Goal: Task Accomplishment & Management: Manage account settings

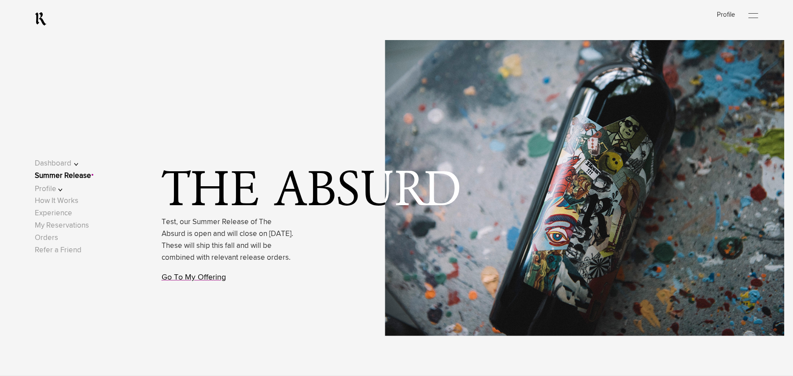
click at [208, 281] on link "Go To My Offering" at bounding box center [194, 277] width 64 height 8
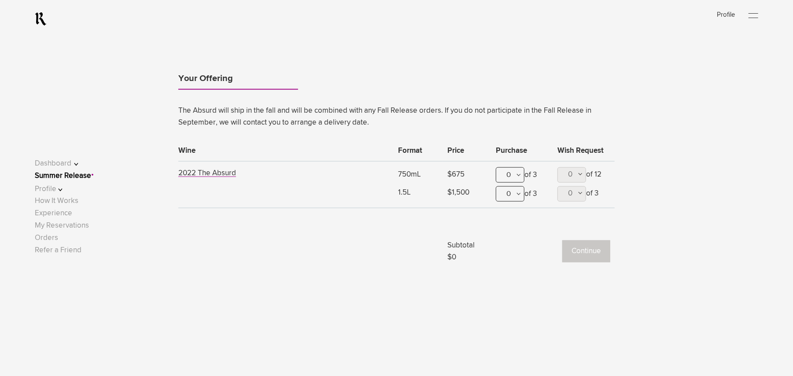
scroll to position [714, 0]
click at [309, 83] on ul "Your Offering" at bounding box center [396, 78] width 436 height 25
click at [91, 176] on link "Summer Release" at bounding box center [63, 175] width 56 height 7
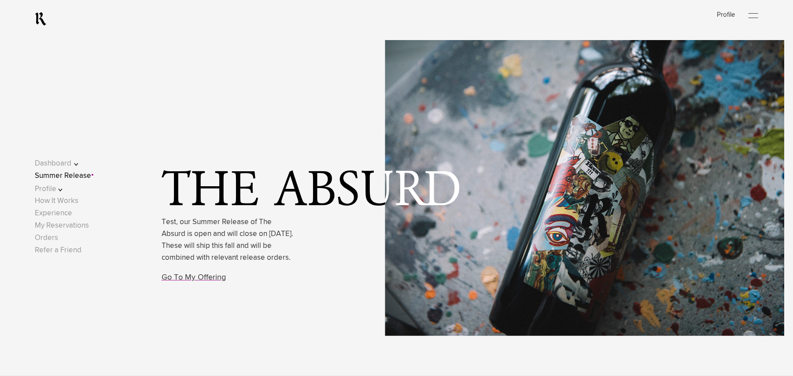
click at [210, 281] on link "Go To My Offering" at bounding box center [194, 277] width 64 height 8
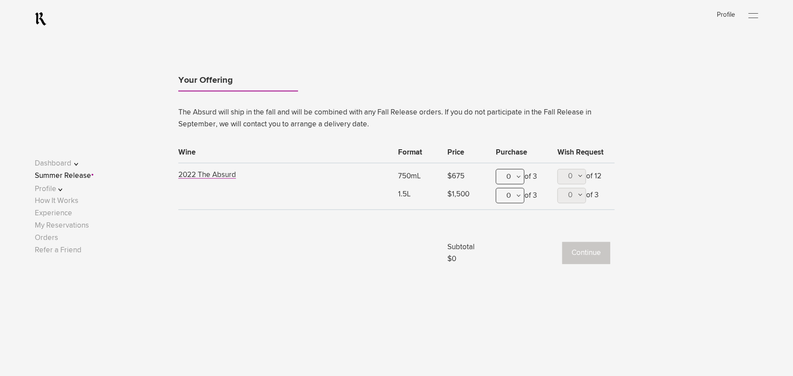
scroll to position [714, 0]
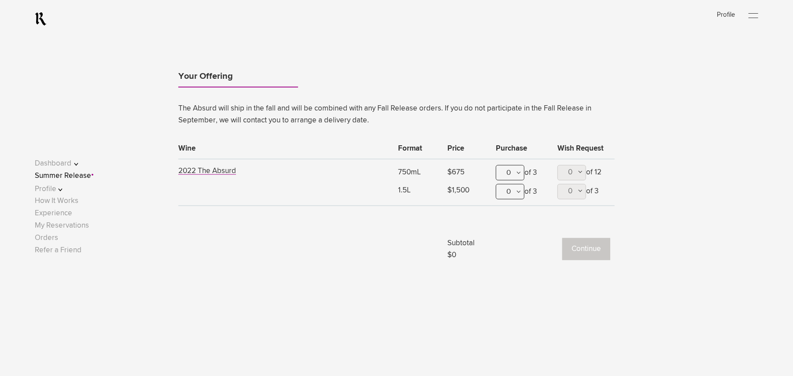
click at [66, 177] on link "Summer Release" at bounding box center [63, 175] width 56 height 7
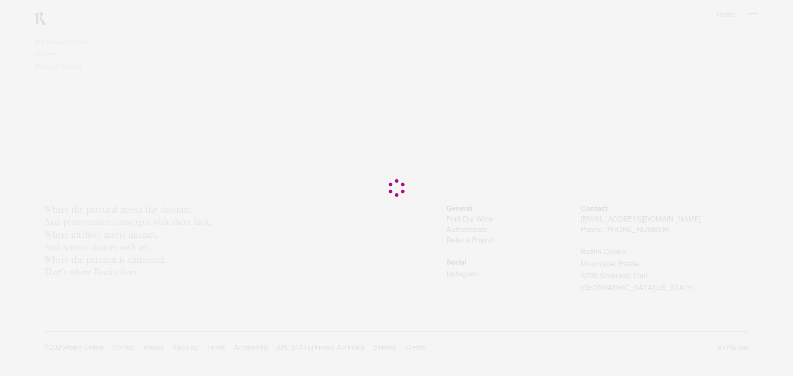
scroll to position [0, 0]
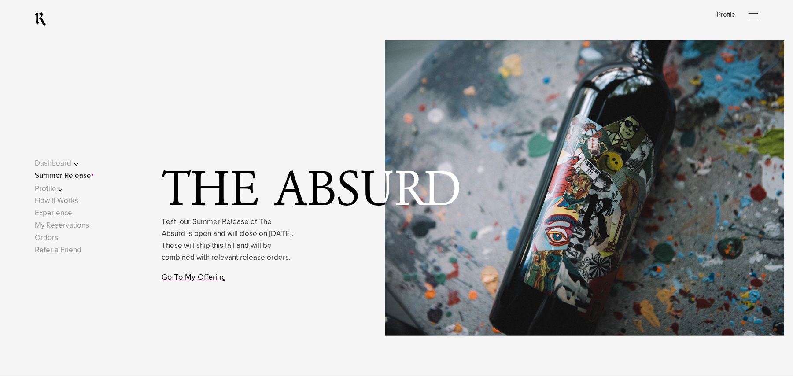
click at [212, 281] on link "Go To My Offering" at bounding box center [194, 277] width 64 height 8
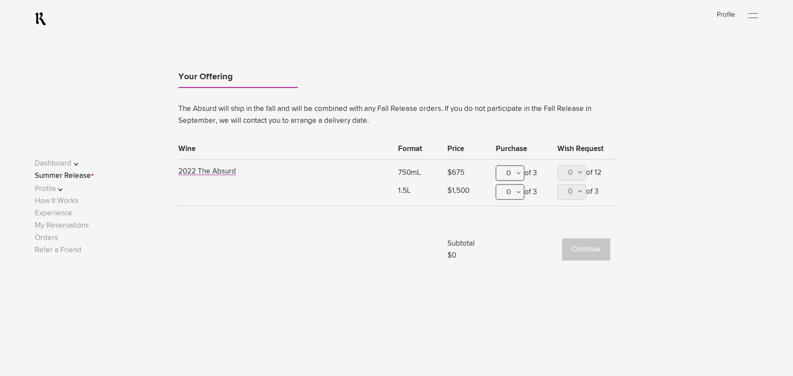
scroll to position [714, 0]
click at [61, 176] on link "Summer Release" at bounding box center [63, 175] width 56 height 7
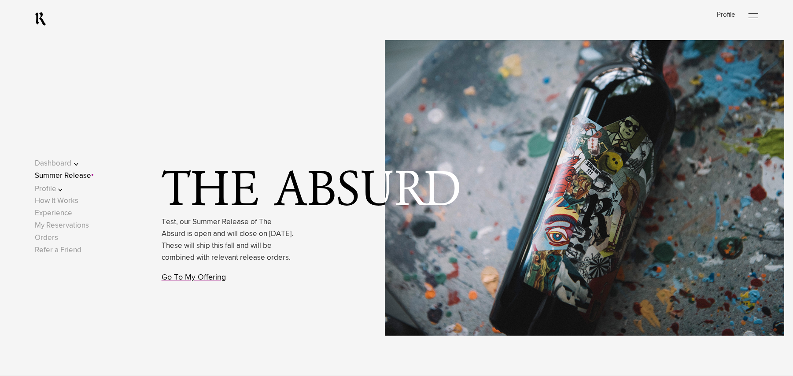
click at [210, 281] on link "Go To My Offering" at bounding box center [194, 277] width 64 height 8
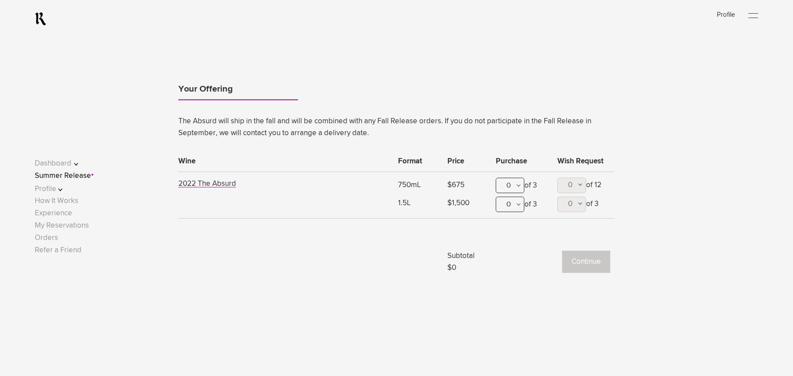
scroll to position [714, 0]
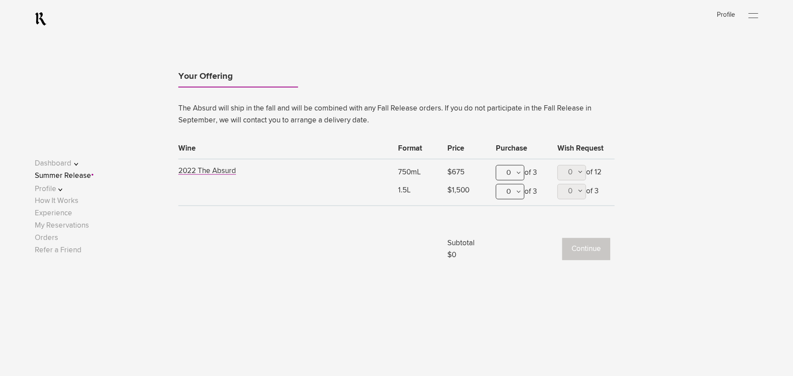
click at [73, 174] on link "Summer Release" at bounding box center [63, 175] width 56 height 7
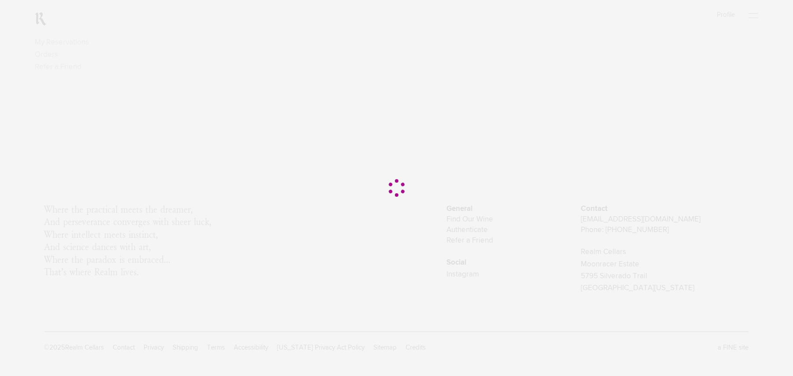
scroll to position [0, 0]
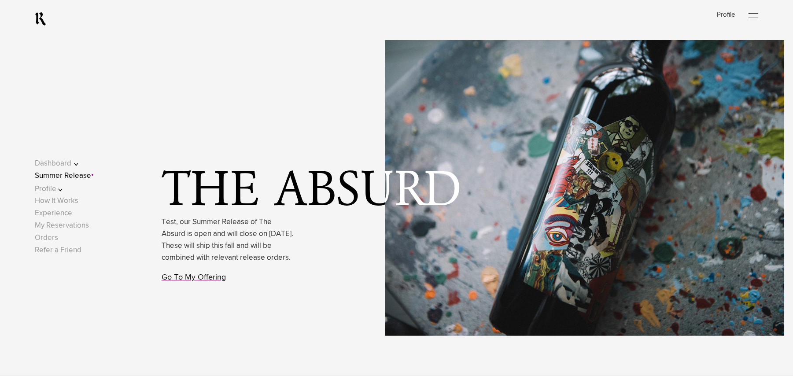
click at [194, 281] on link "Go To My Offering" at bounding box center [194, 277] width 64 height 8
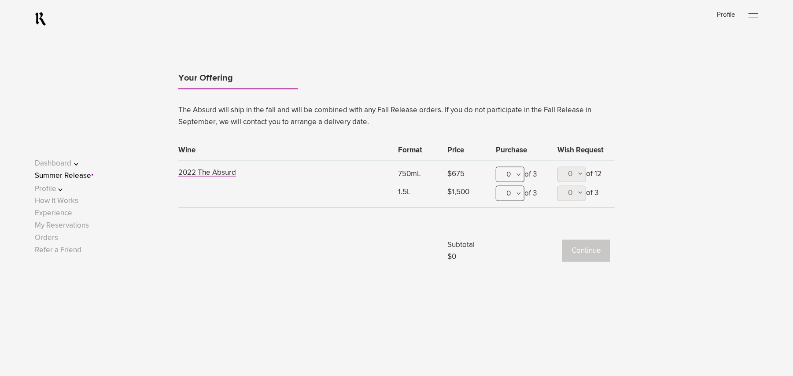
scroll to position [714, 0]
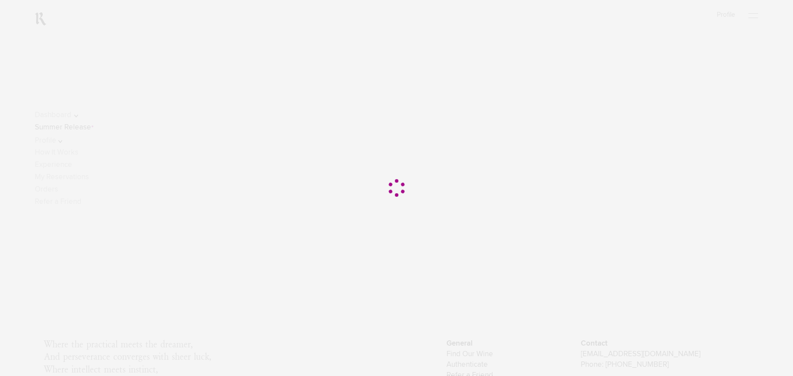
scroll to position [136, 0]
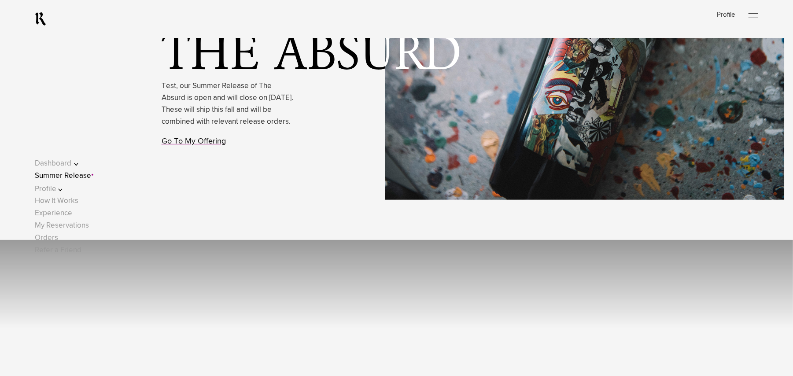
click at [201, 145] on link "Go To My Offering" at bounding box center [194, 141] width 64 height 8
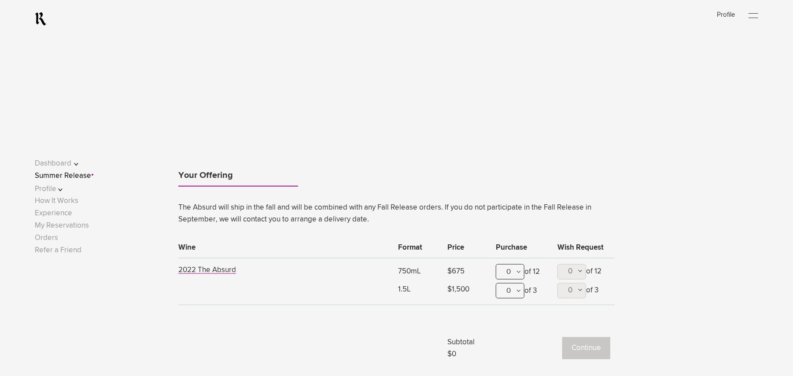
scroll to position [714, 0]
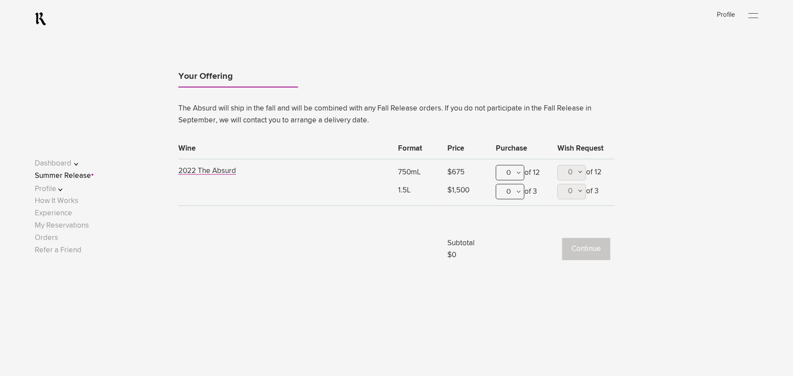
click at [69, 175] on link "Summer Release" at bounding box center [63, 175] width 56 height 7
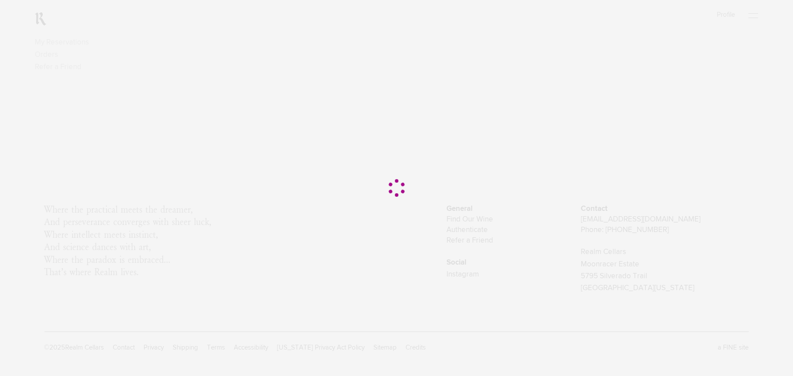
scroll to position [0, 0]
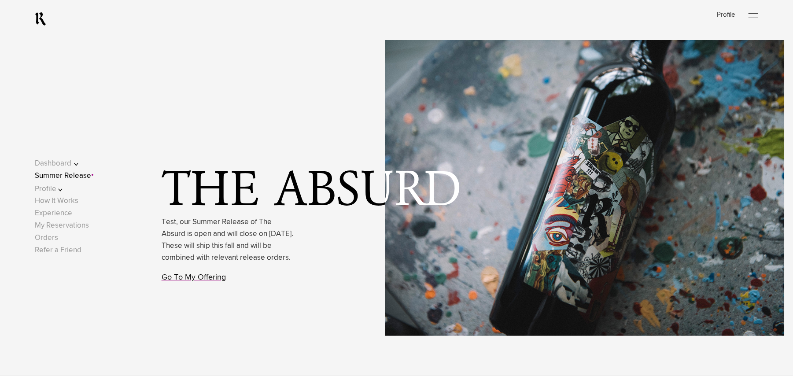
click at [188, 281] on link "Go To My Offering" at bounding box center [194, 277] width 64 height 8
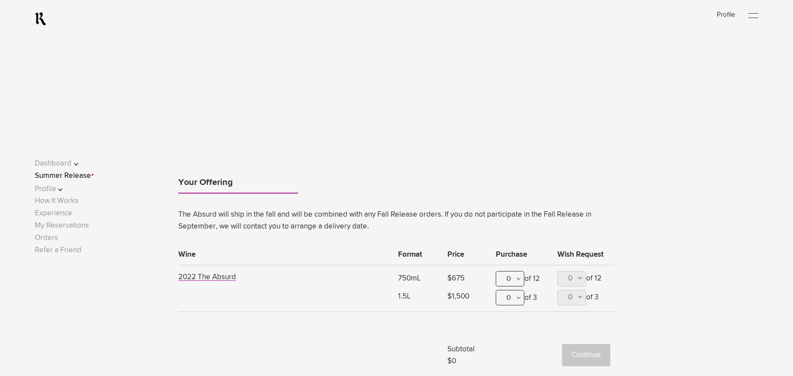
scroll to position [714, 0]
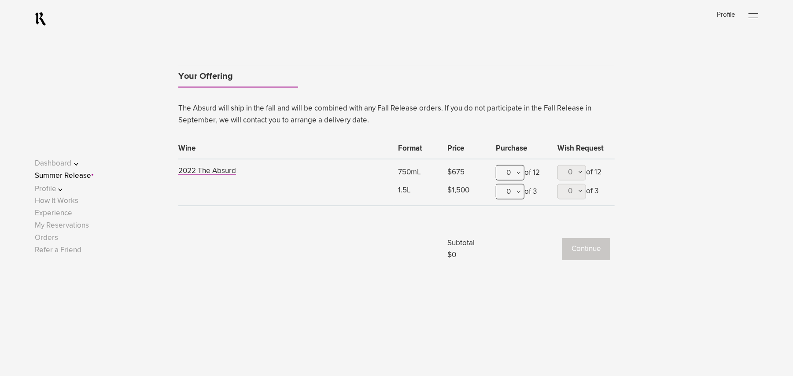
click at [83, 179] on link "Summer Release" at bounding box center [63, 175] width 56 height 7
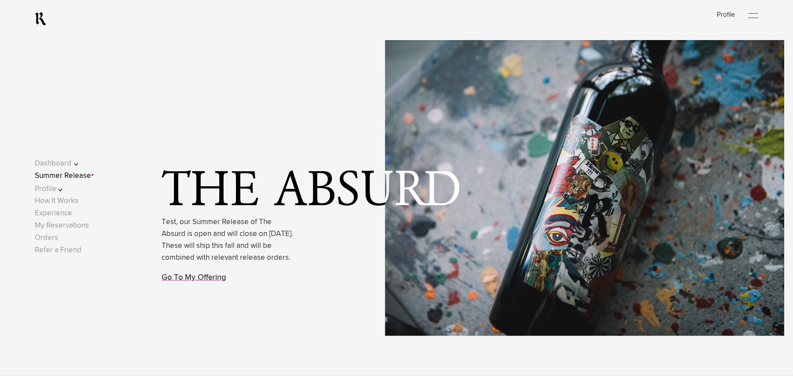
click at [198, 281] on link "Go To My Offering" at bounding box center [194, 277] width 64 height 8
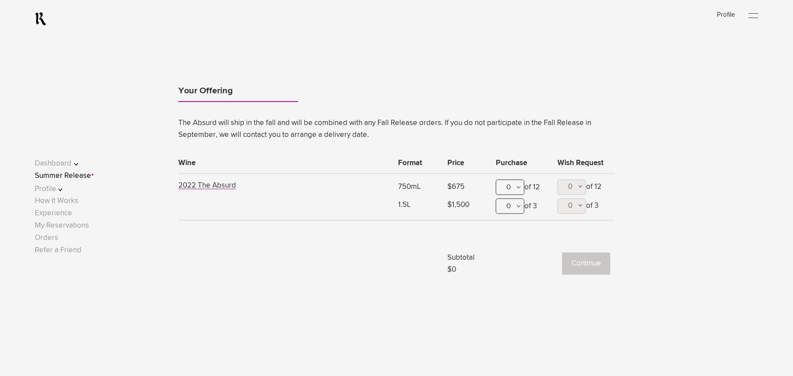
scroll to position [714, 0]
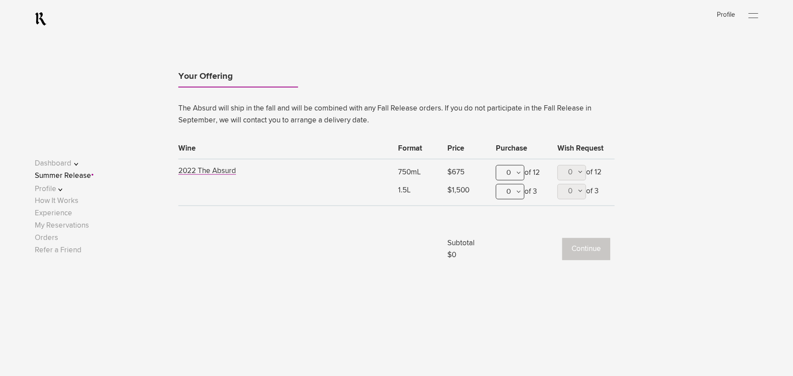
click at [69, 173] on link "Summer Release" at bounding box center [63, 175] width 56 height 7
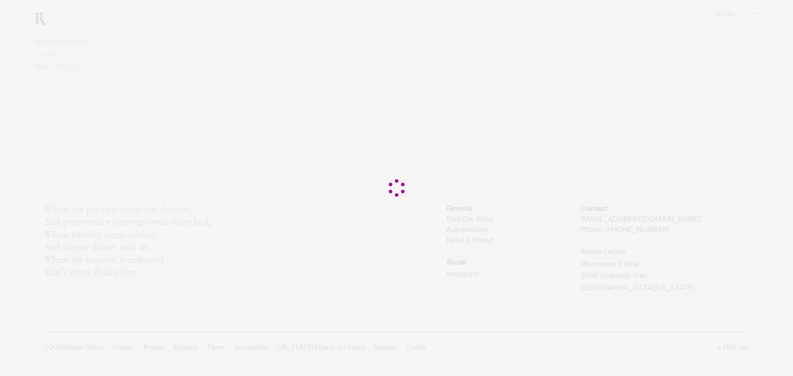
scroll to position [0, 0]
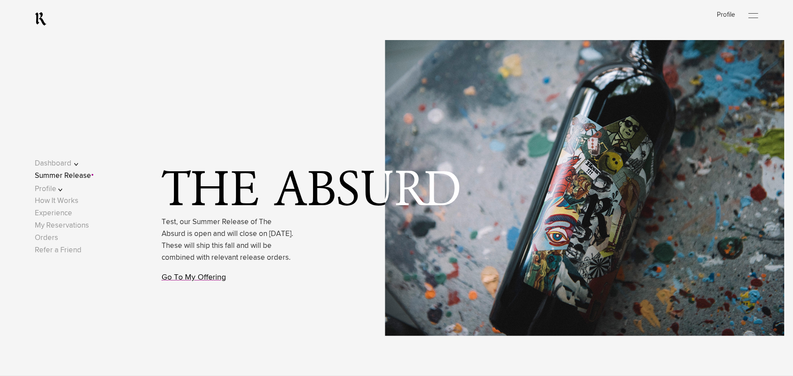
click at [189, 281] on link "Go To My Offering" at bounding box center [194, 277] width 64 height 8
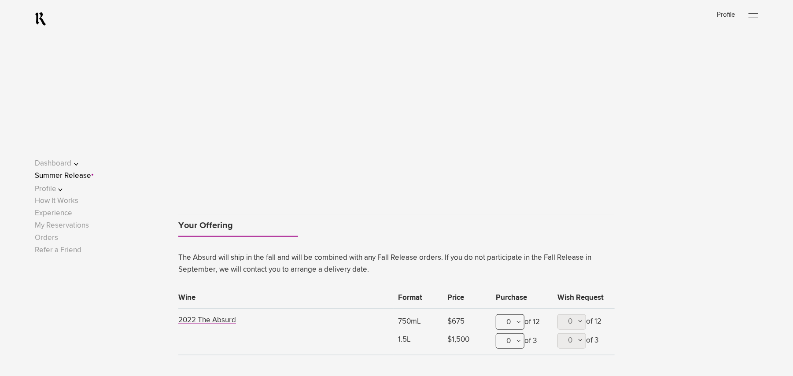
scroll to position [714, 0]
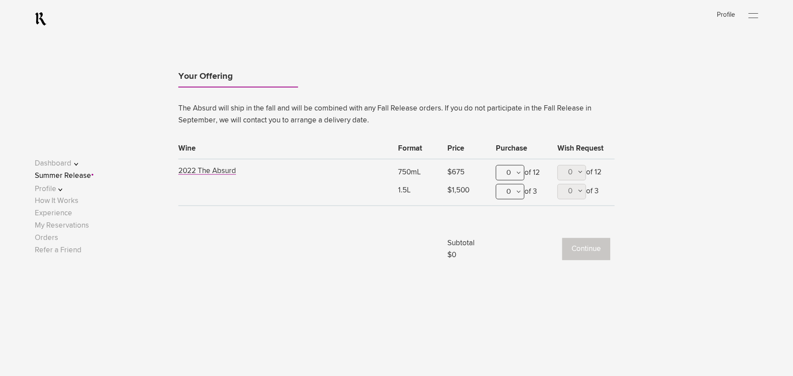
click at [83, 175] on link "Summer Release" at bounding box center [63, 175] width 56 height 7
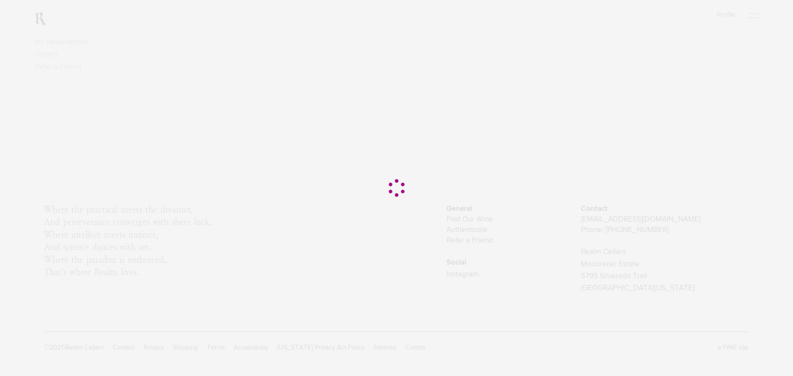
scroll to position [0, 0]
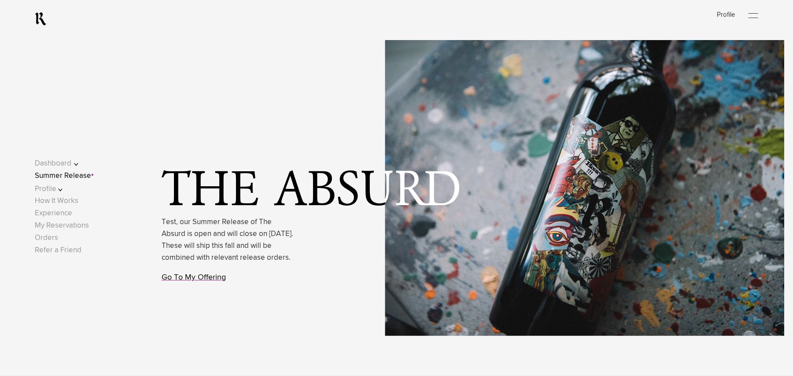
click at [210, 281] on link "Go To My Offering" at bounding box center [194, 277] width 64 height 8
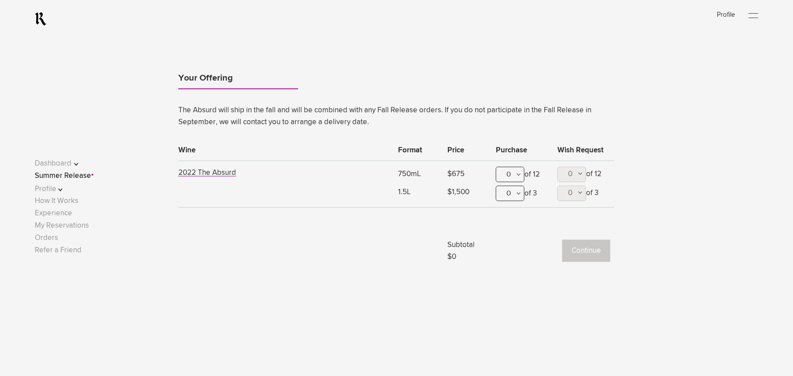
scroll to position [714, 0]
click at [52, 177] on link "Summer Release" at bounding box center [63, 175] width 56 height 7
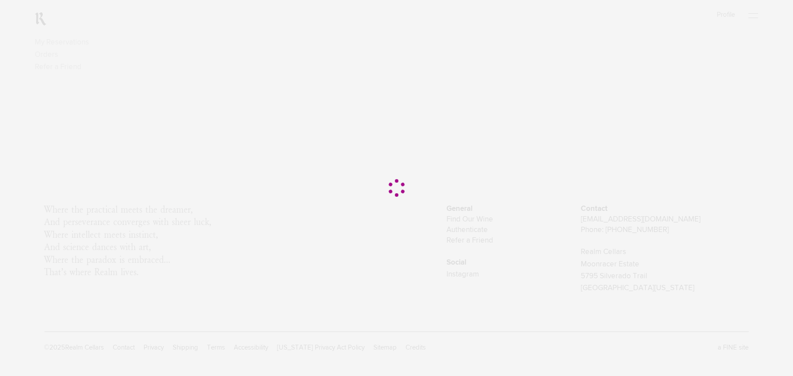
scroll to position [0, 0]
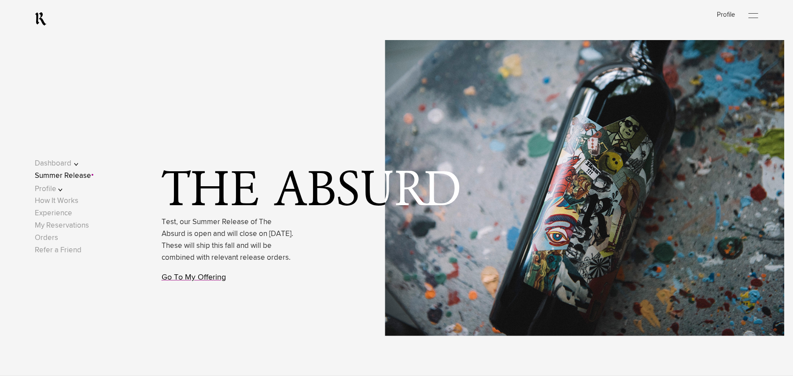
click at [175, 281] on link "Go To My Offering" at bounding box center [194, 277] width 64 height 8
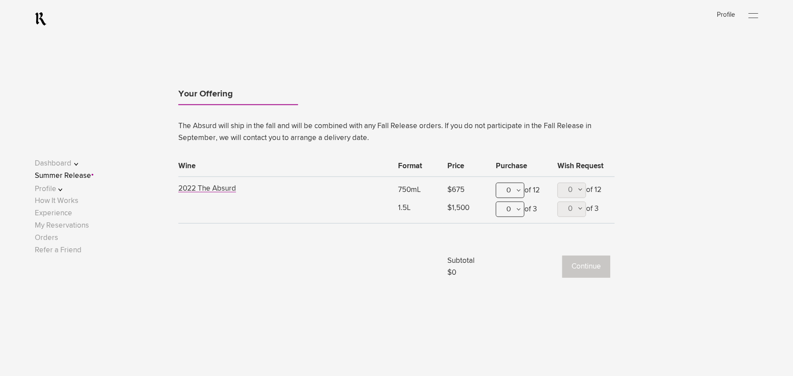
scroll to position [714, 0]
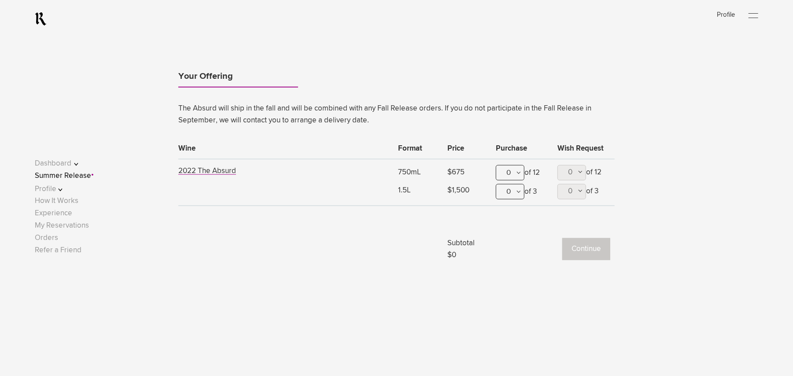
click at [755, 18] on div at bounding box center [753, 18] width 10 height 0
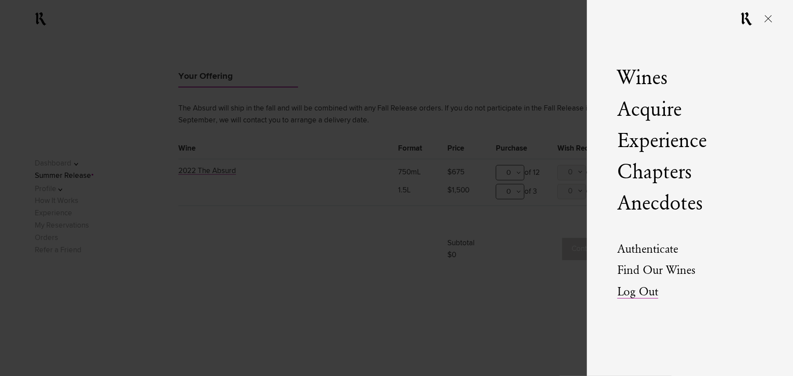
drag, startPoint x: 628, startPoint y: 291, endPoint x: 609, endPoint y: 252, distance: 43.3
click at [627, 291] on link "Log Out" at bounding box center [637, 292] width 41 height 12
